Goal: Task Accomplishment & Management: Manage account settings

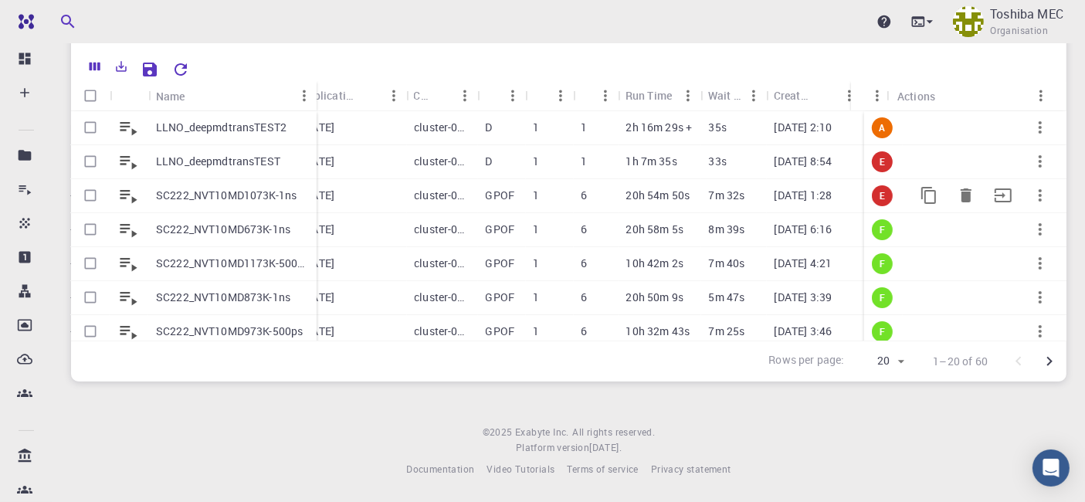
scroll to position [123, 0]
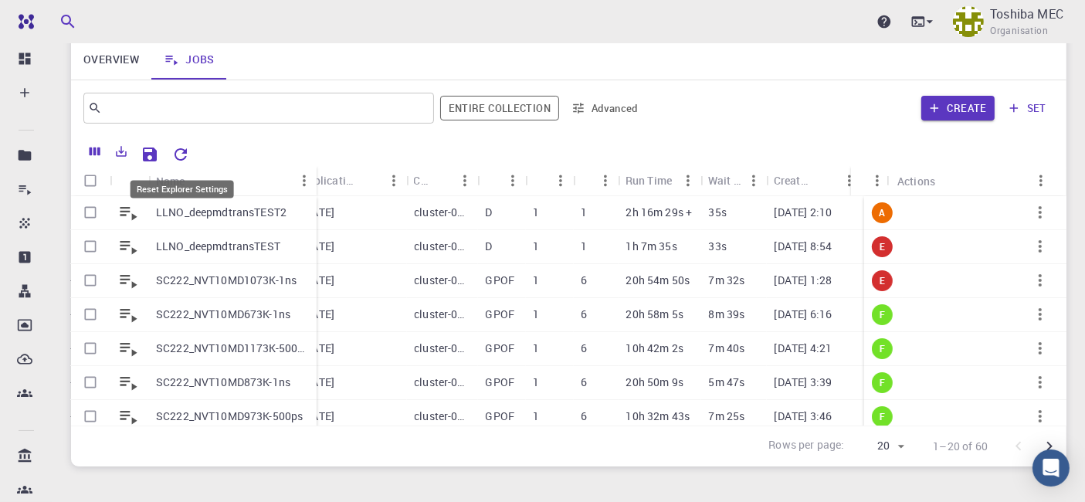
click at [178, 153] on icon "Reset Explorer Settings" at bounding box center [181, 154] width 19 height 19
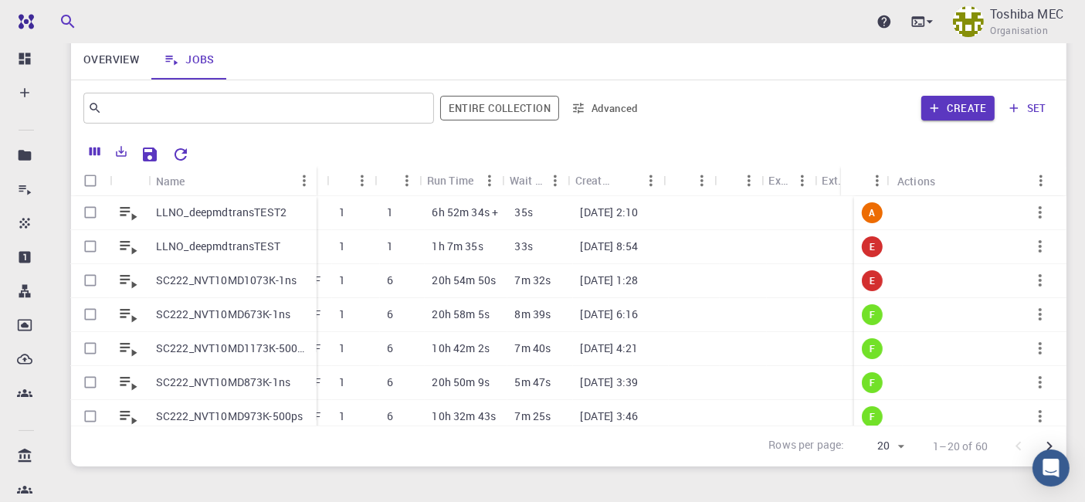
scroll to position [0, 530]
click at [1031, 206] on icon "button" at bounding box center [1040, 212] width 19 height 19
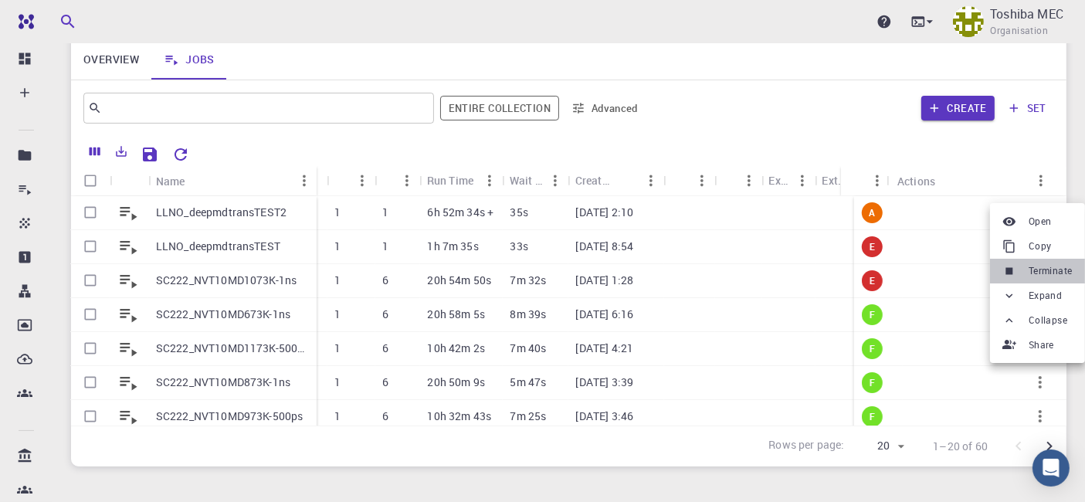
click at [1039, 279] on li "Terminate" at bounding box center [1037, 271] width 95 height 25
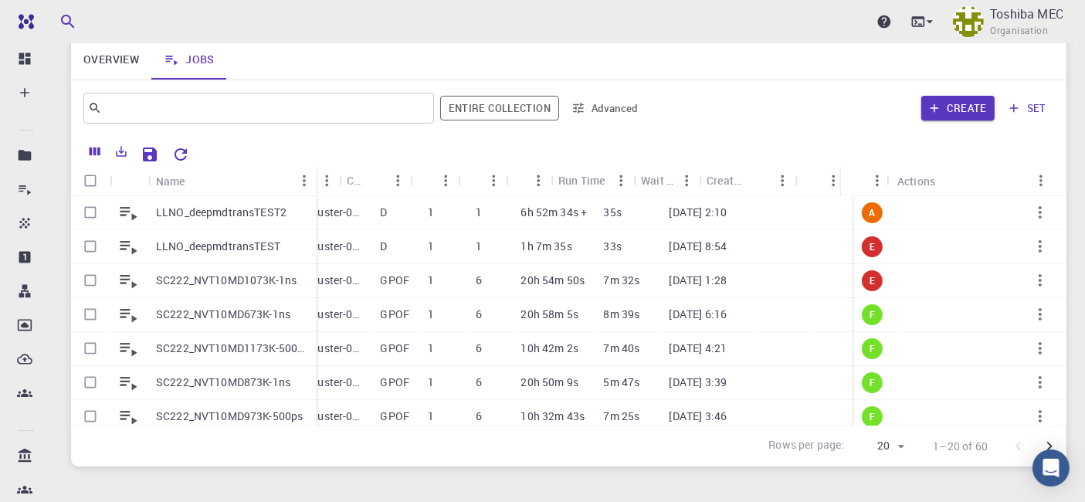
scroll to position [0, 399]
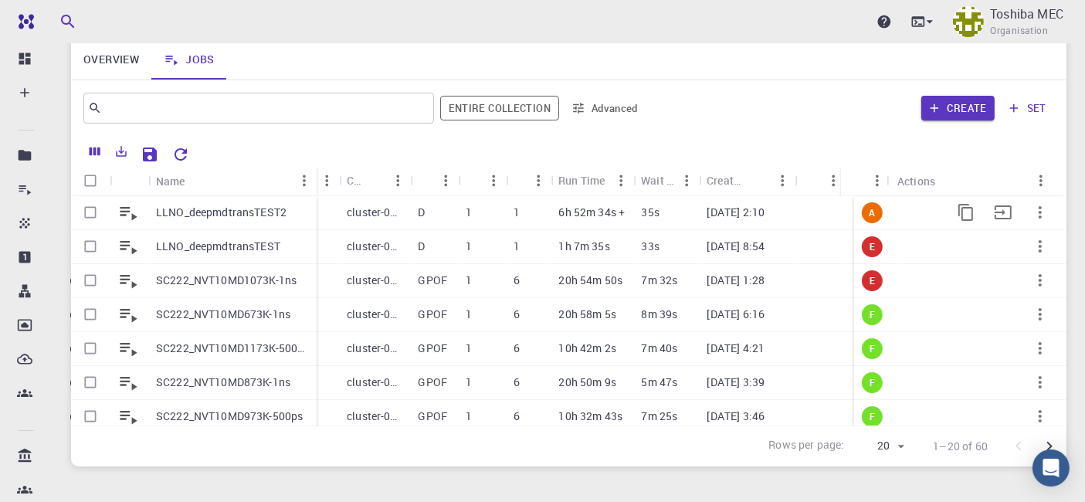
click at [210, 216] on p "LLNO_deepmdtransTEST2" at bounding box center [221, 212] width 131 height 15
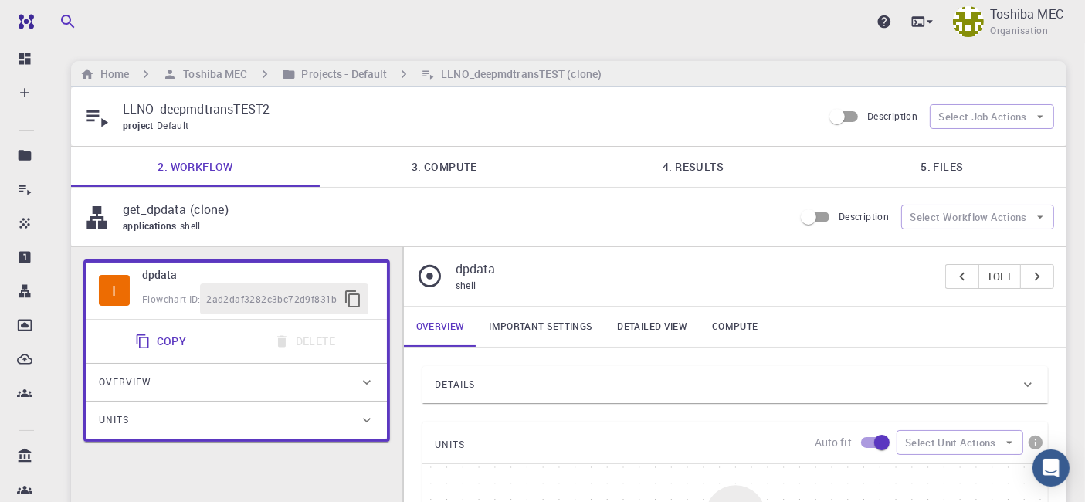
click at [459, 162] on link "3. Compute" at bounding box center [444, 167] width 249 height 40
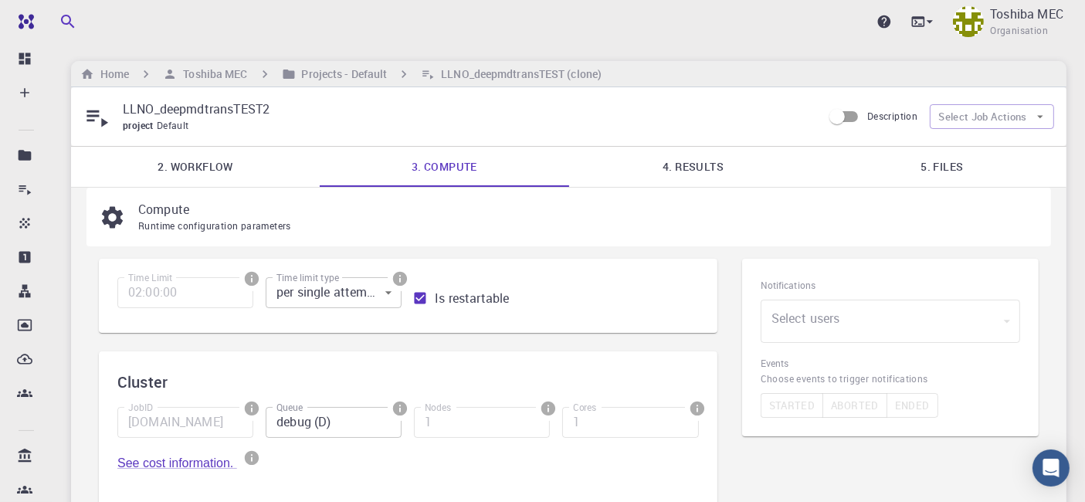
click at [951, 168] on link "5. Files" at bounding box center [942, 167] width 249 height 40
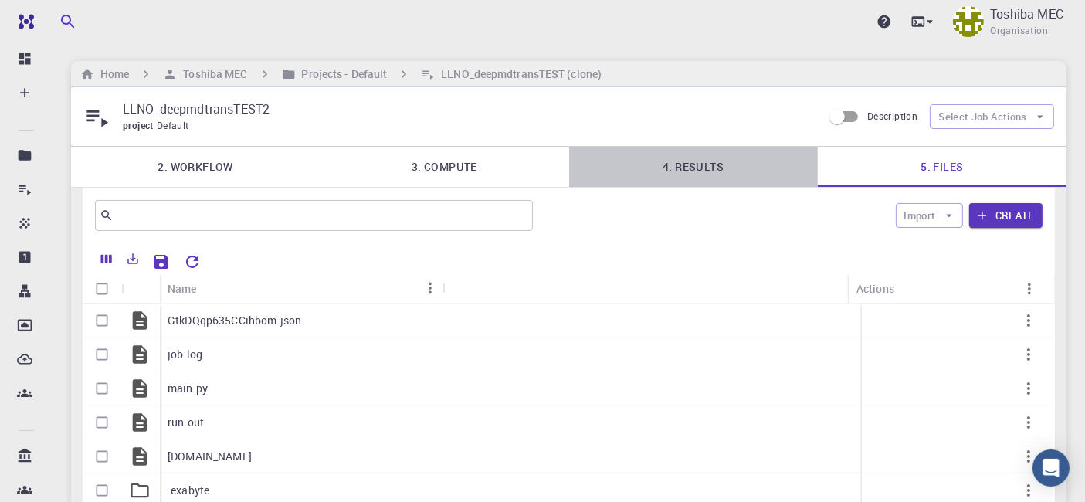
click at [666, 168] on link "4. Results" at bounding box center [693, 167] width 249 height 40
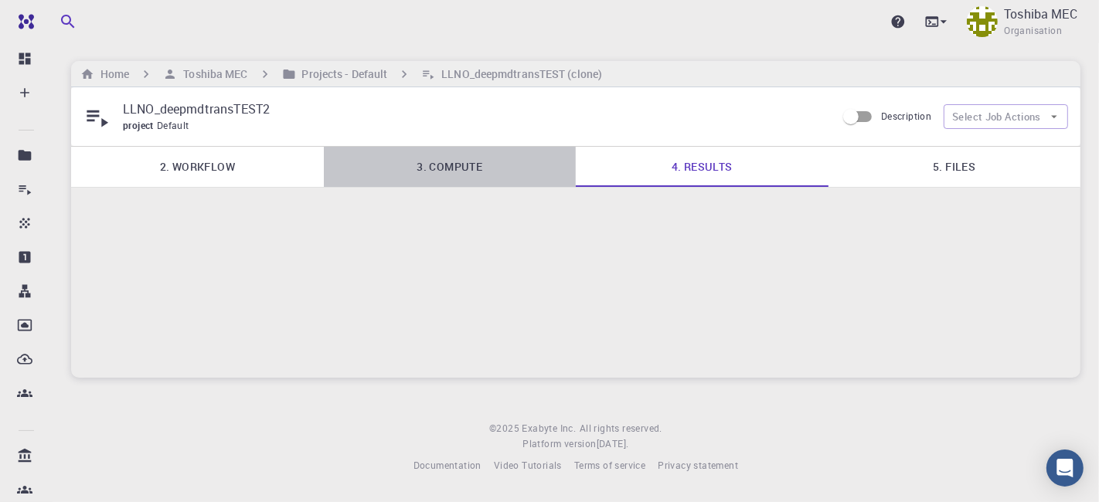
click at [465, 165] on link "3. Compute" at bounding box center [450, 167] width 253 height 40
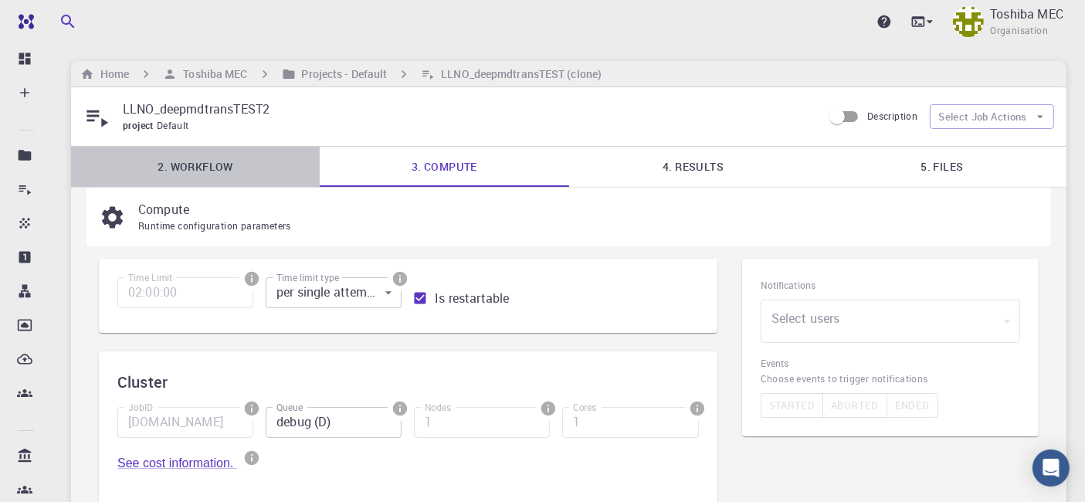
click at [224, 168] on link "2. Workflow" at bounding box center [195, 167] width 249 height 40
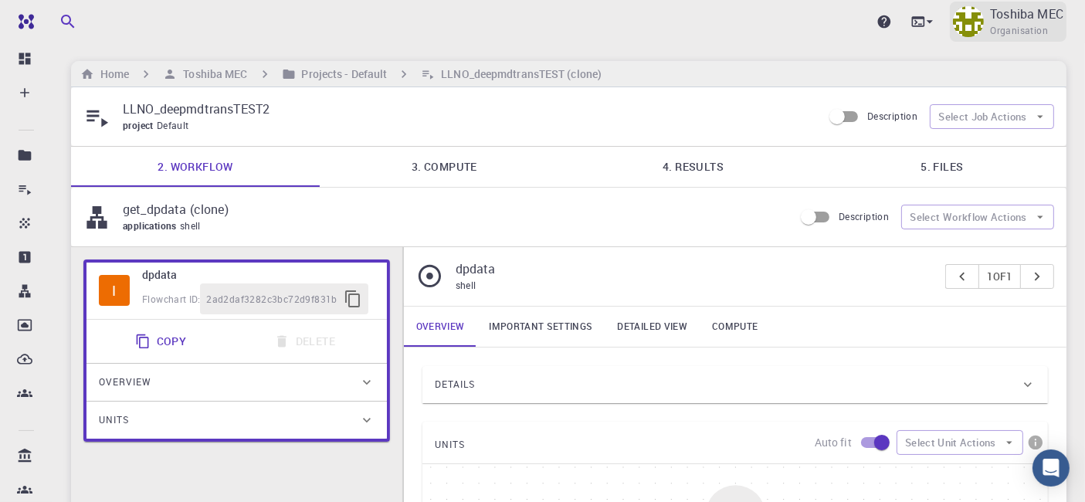
click at [1017, 27] on span "Organisation" at bounding box center [1019, 30] width 58 height 15
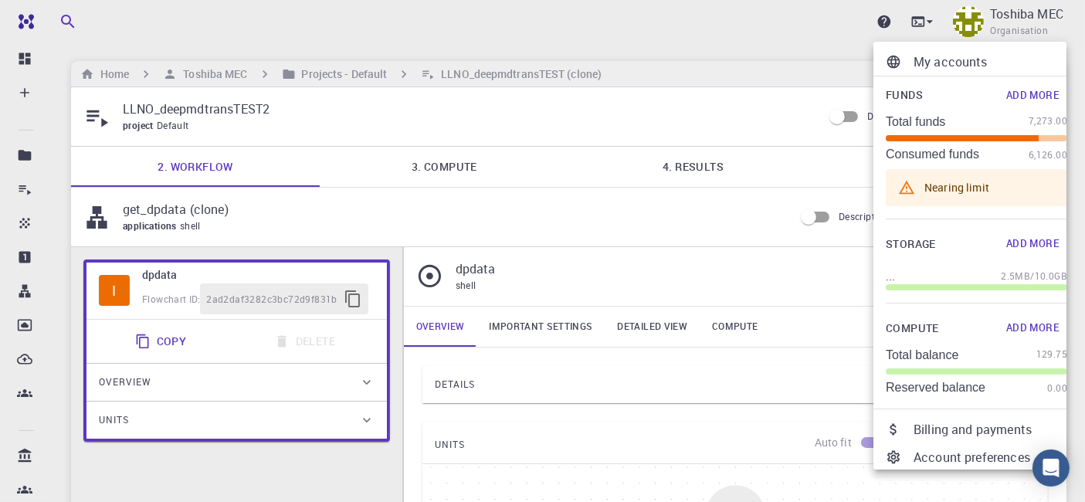
click at [569, 19] on div at bounding box center [542, 251] width 1085 height 502
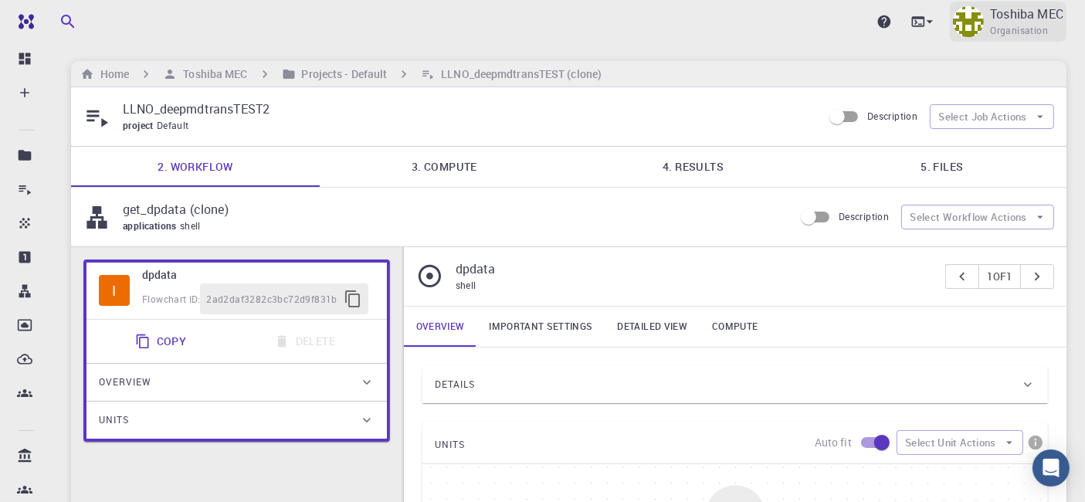
click at [999, 27] on span "Organisation" at bounding box center [1019, 30] width 58 height 15
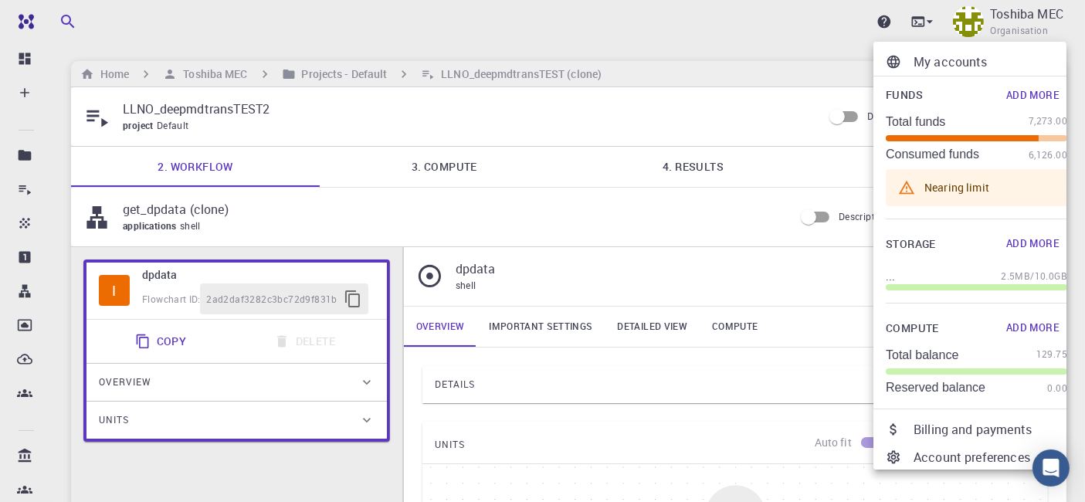
click at [670, 32] on div at bounding box center [542, 251] width 1085 height 502
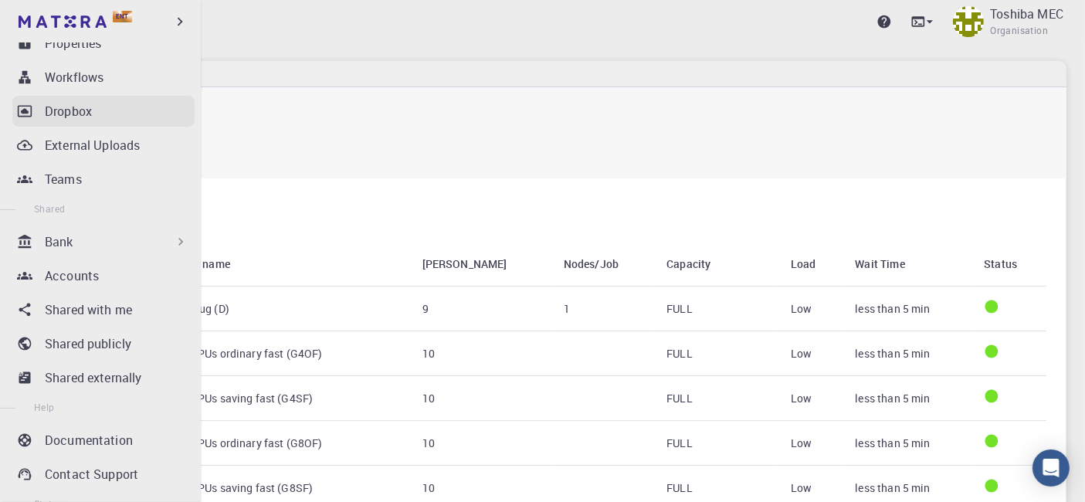
scroll to position [42, 0]
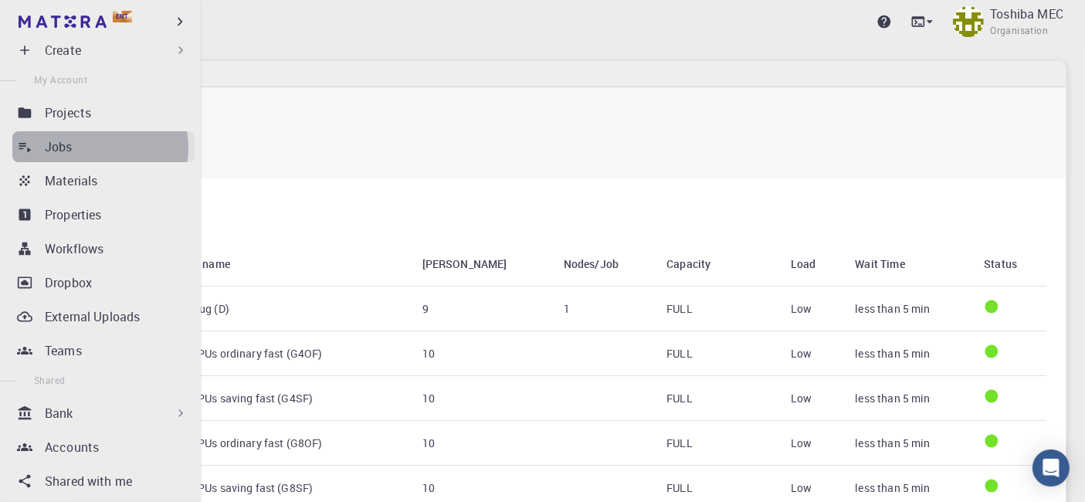
click at [93, 147] on div "Jobs" at bounding box center [120, 147] width 150 height 19
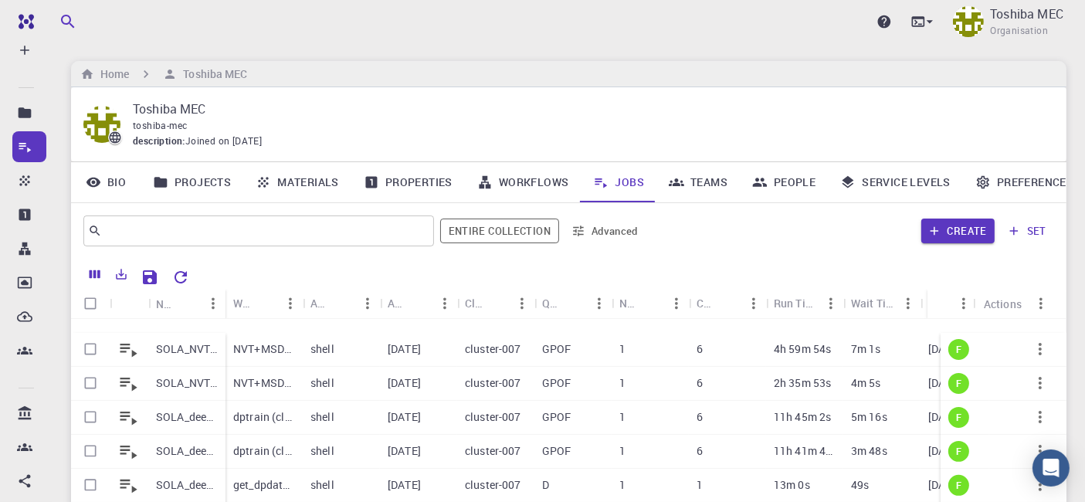
scroll to position [786, 0]
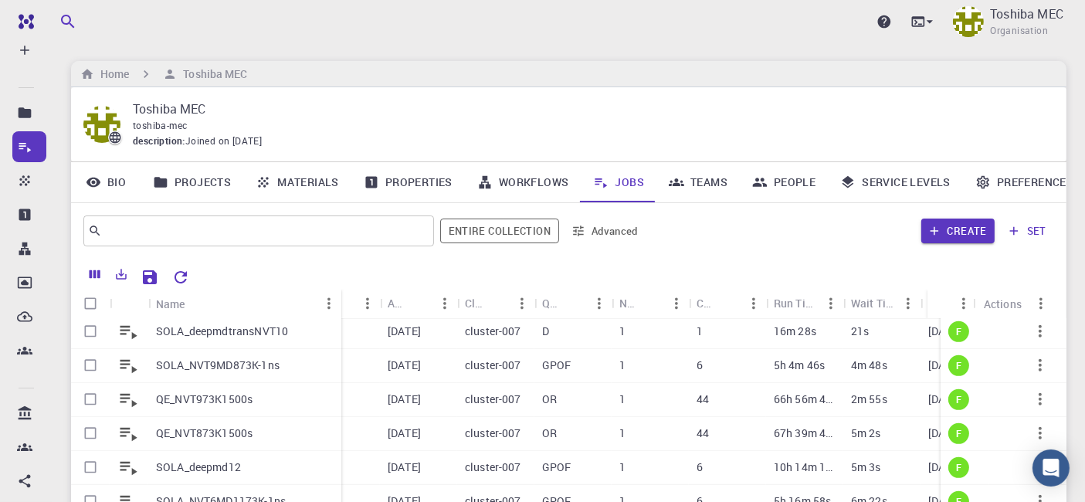
drag, startPoint x: 224, startPoint y: 303, endPoint x: 340, endPoint y: 302, distance: 115.9
click at [340, 302] on div "Name" at bounding box center [342, 304] width 15 height 30
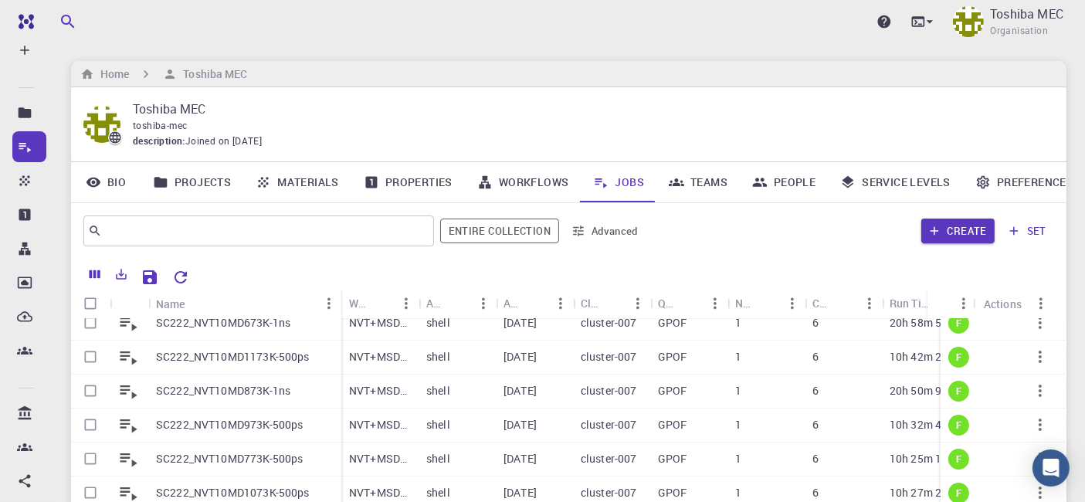
scroll to position [0, 0]
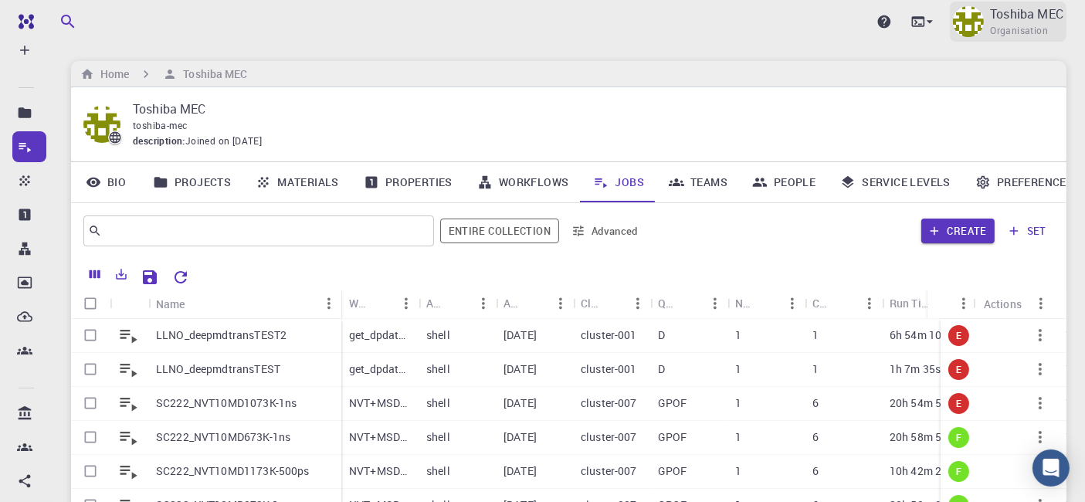
click at [1018, 22] on p "Toshiba MEC" at bounding box center [1026, 14] width 73 height 19
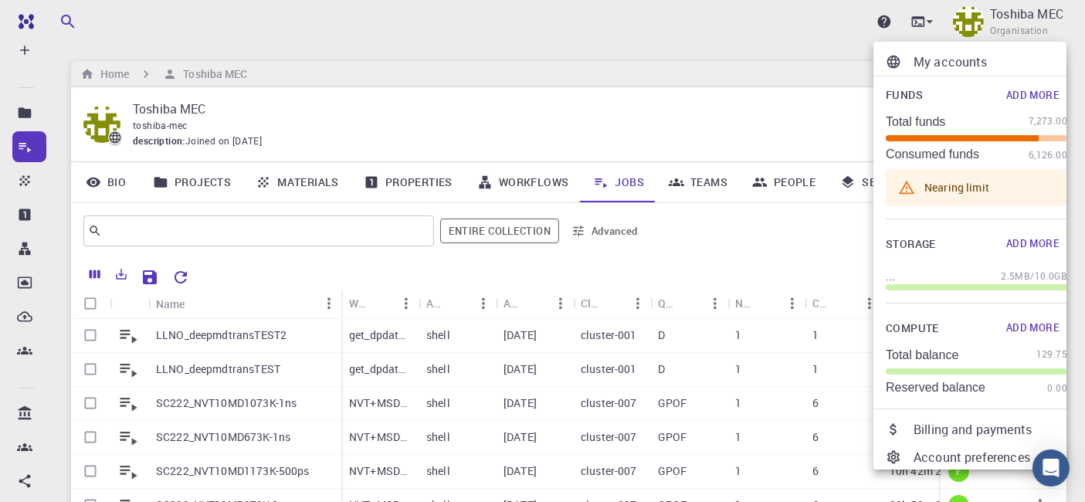
scroll to position [75, 0]
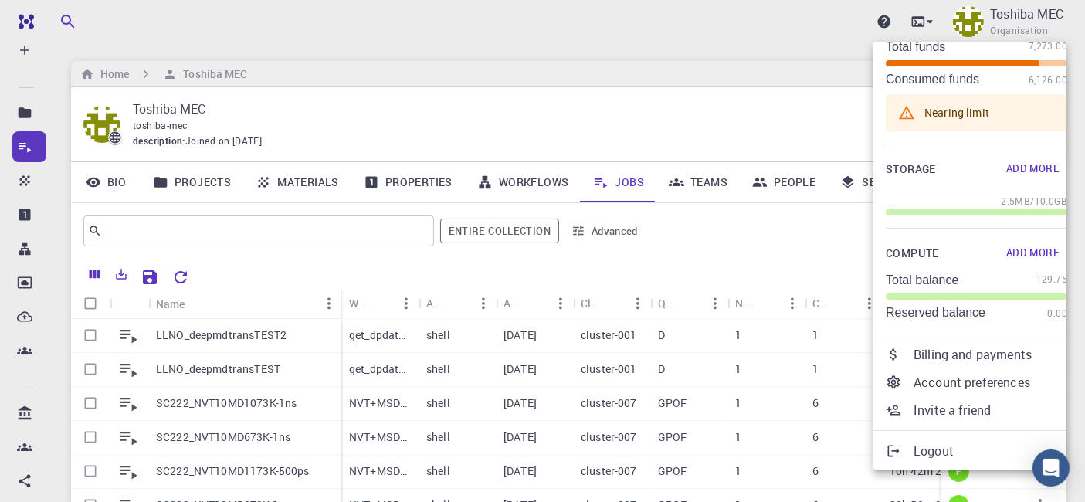
click at [924, 450] on p "Logout" at bounding box center [991, 451] width 154 height 19
